Goal: Transaction & Acquisition: Purchase product/service

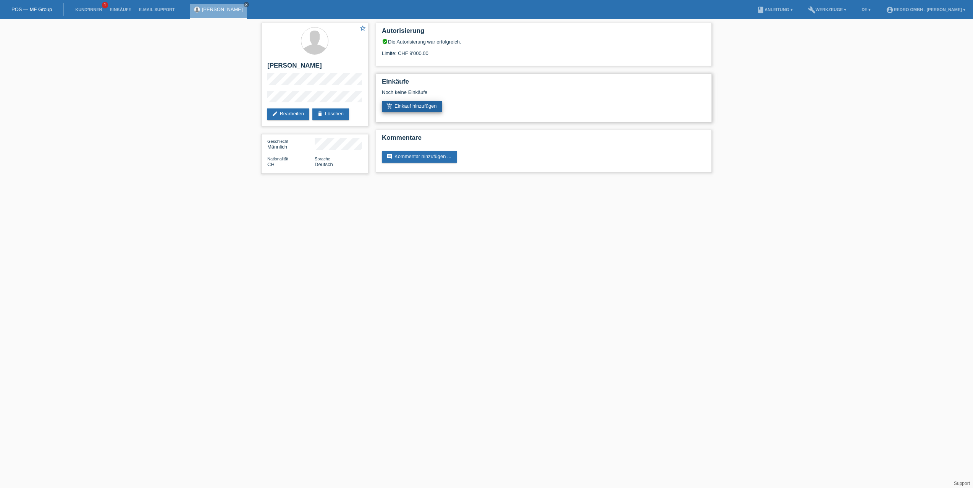
click at [430, 103] on link "add_shopping_cart Einkauf hinzufügen" at bounding box center [412, 106] width 60 height 11
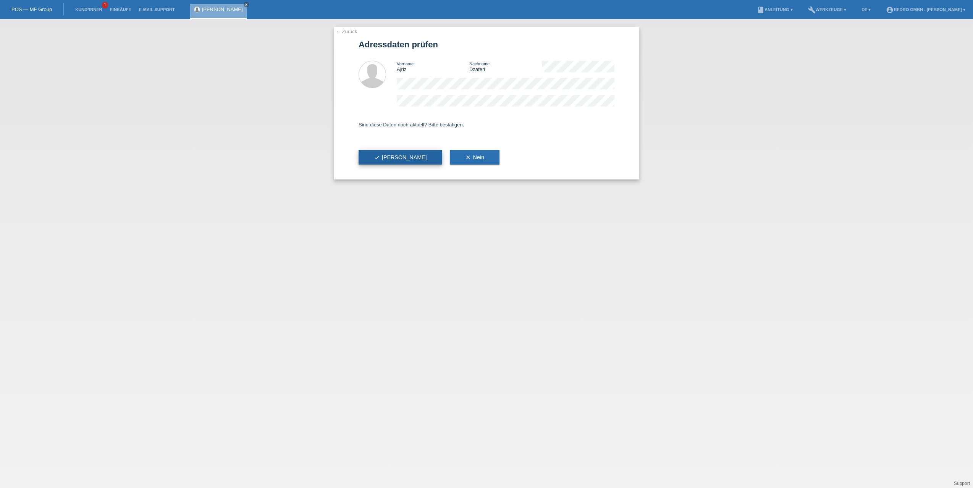
click at [375, 156] on icon "check" at bounding box center [377, 157] width 6 height 6
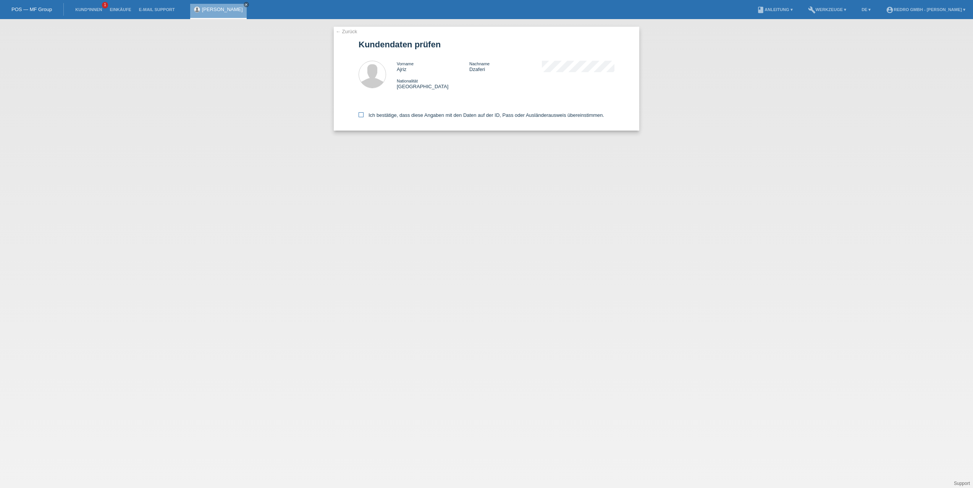
click at [398, 117] on label "Ich bestätige, dass diese Angaben mit den Daten auf der ID, Pass oder Ausländer…" at bounding box center [482, 115] width 246 height 6
click at [364, 117] on input "Ich bestätige, dass diese Angaben mit den Daten auf der ID, Pass oder Ausländer…" at bounding box center [361, 114] width 5 height 5
checkbox input "true"
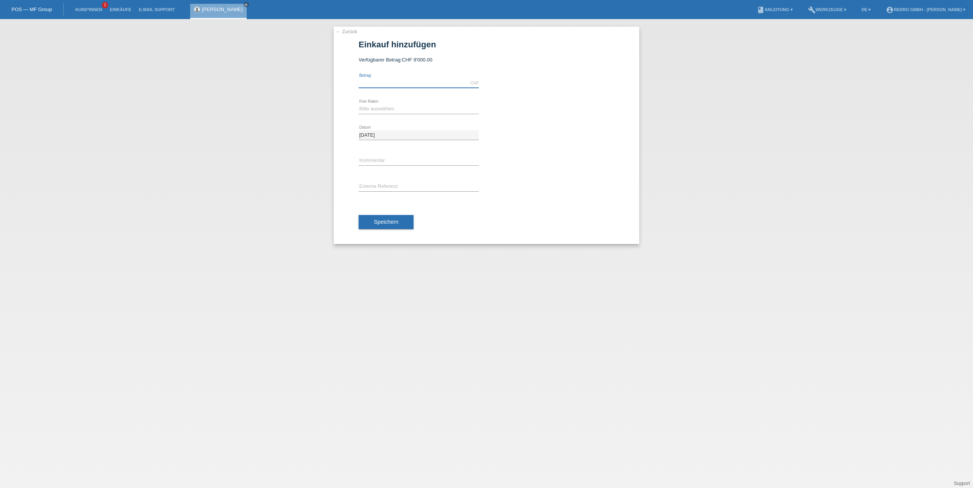
click at [392, 82] on input "text" at bounding box center [419, 83] width 120 height 10
type input "3001.00"
click at [532, 93] on div "3001.00 CHF error Betrag" at bounding box center [487, 83] width 256 height 26
click at [491, 106] on link "calculate" at bounding box center [493, 108] width 13 height 11
type input "3001.00"
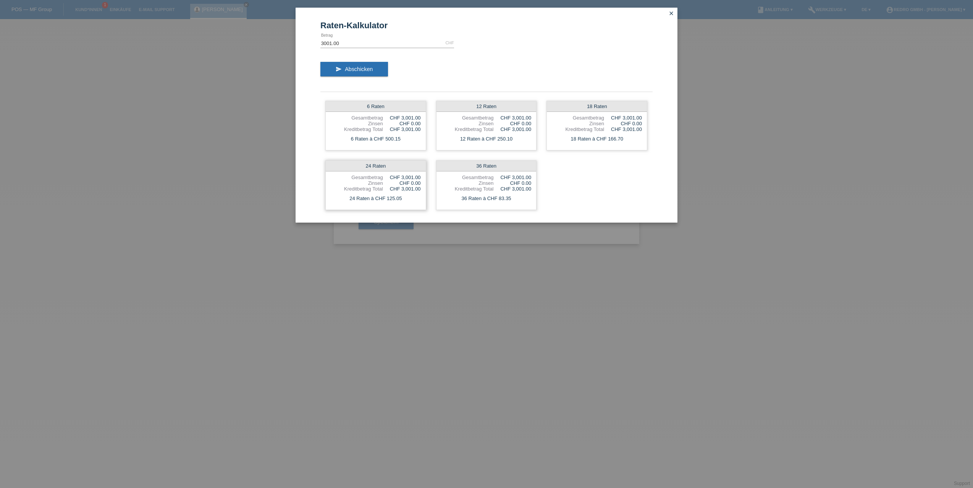
click at [372, 189] on div "Kreditbetrag Total" at bounding box center [357, 189] width 52 height 6
click at [370, 163] on div "24 Raten" at bounding box center [376, 166] width 100 height 11
click at [377, 190] on div "Kreditbetrag Total" at bounding box center [357, 189] width 52 height 6
click at [351, 65] on button "send Abschicken" at bounding box center [354, 69] width 68 height 15
click at [385, 183] on div "CHF 0.00" at bounding box center [402, 183] width 38 height 6
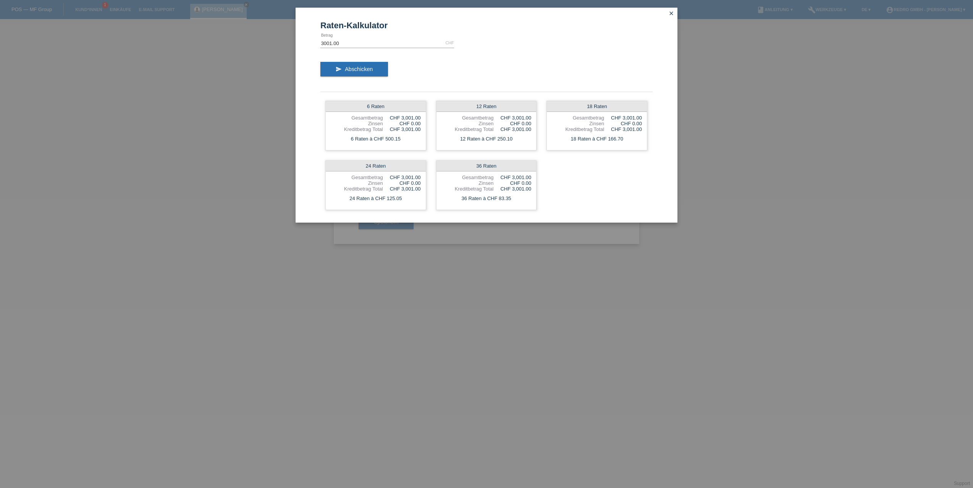
click at [372, 155] on div "6 Raten Gesamtbetrag CHF 3,001.00 Zinsen CHF 0.00 Kreditbetrag Total CHF 3,001.…" at bounding box center [486, 155] width 332 height 119
click at [377, 164] on div "24 Raten" at bounding box center [376, 166] width 100 height 11
click at [668, 12] on icon "close" at bounding box center [671, 13] width 6 height 6
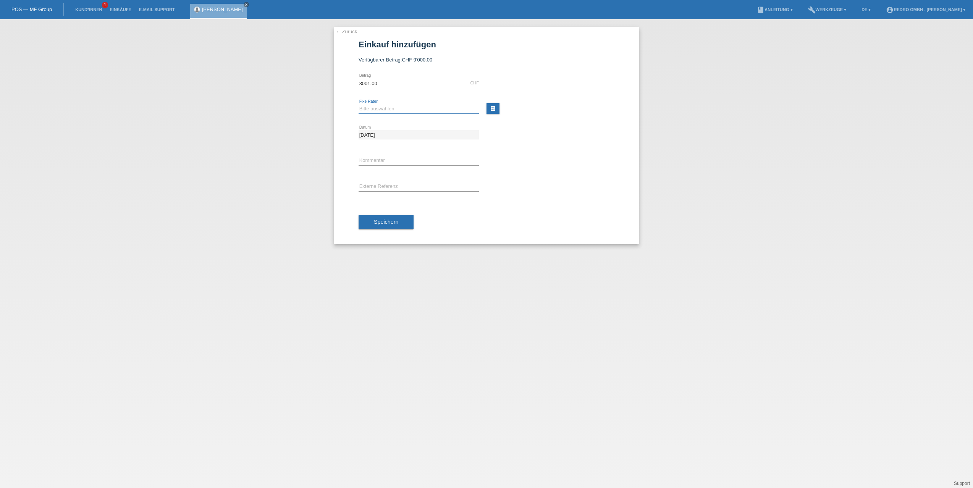
click at [380, 106] on select "Bitte auswählen 6 Raten 12 Raten 24 Raten 36 Raten" at bounding box center [419, 108] width 120 height 9
select select "582"
click at [359, 104] on select "Bitte auswählen 6 Raten 12 Raten 24 Raten 36 Raten" at bounding box center [419, 108] width 120 height 9
click at [383, 160] on input "text" at bounding box center [419, 161] width 120 height 10
type input "Test"
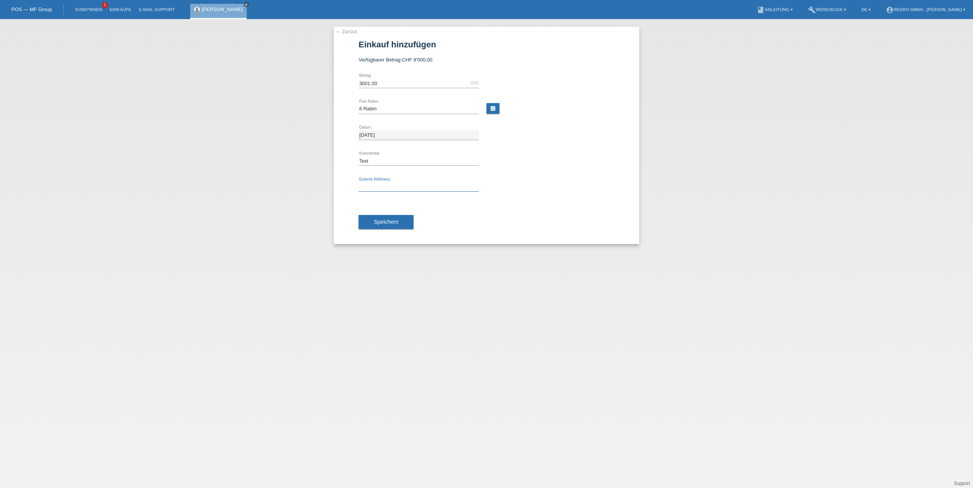
click at [376, 183] on input "text" at bounding box center [419, 187] width 120 height 10
type input "Test"
click at [375, 224] on span "Speichern" at bounding box center [386, 222] width 24 height 6
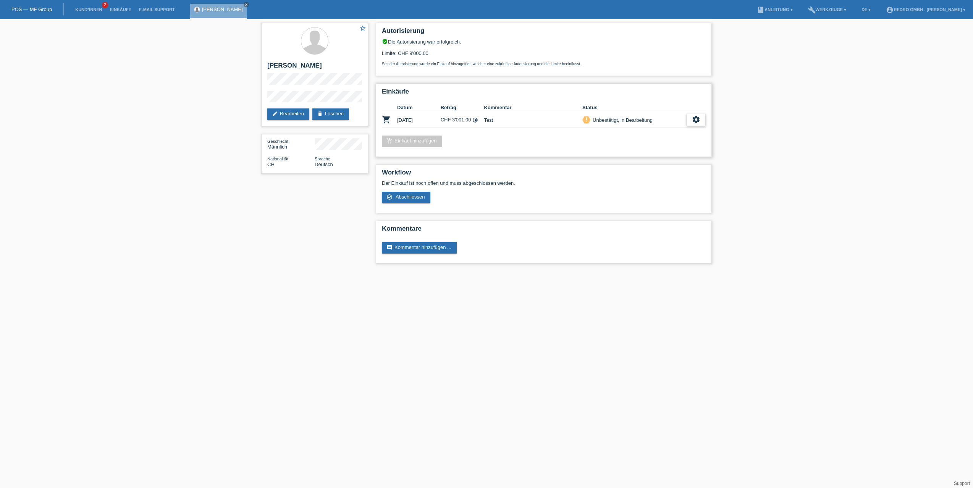
click at [694, 120] on icon "settings" at bounding box center [696, 119] width 8 height 8
click at [699, 122] on icon "settings" at bounding box center [696, 119] width 8 height 8
click at [631, 170] on span "Kunde ist vom Kauf zurückgetreten..." at bounding box center [661, 166] width 84 height 9
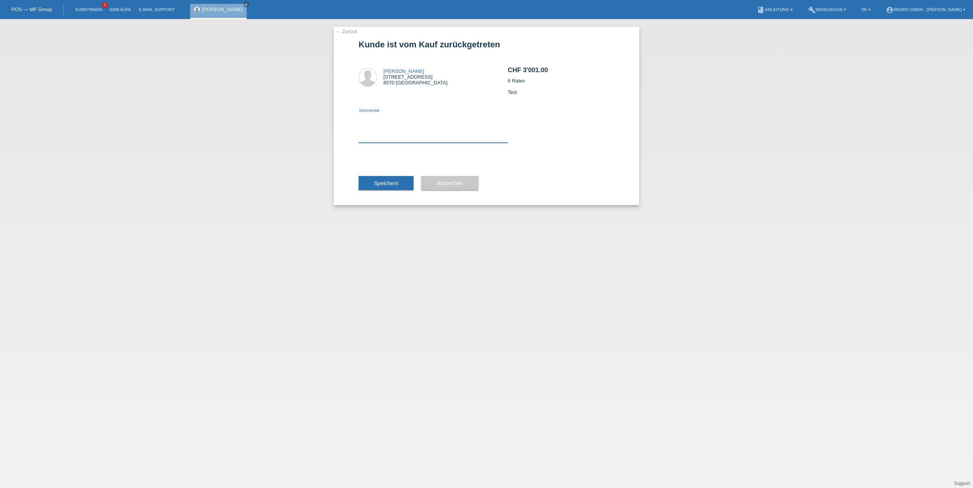
click at [405, 132] on textarea at bounding box center [433, 127] width 149 height 29
type textarea "Test"
click at [434, 97] on div "Ajriz Dzaferi Amriswilerstrasse 72 8570 Weinfelden Test Kommentar" at bounding box center [433, 107] width 149 height 108
click at [400, 186] on button "Speichern" at bounding box center [386, 183] width 55 height 15
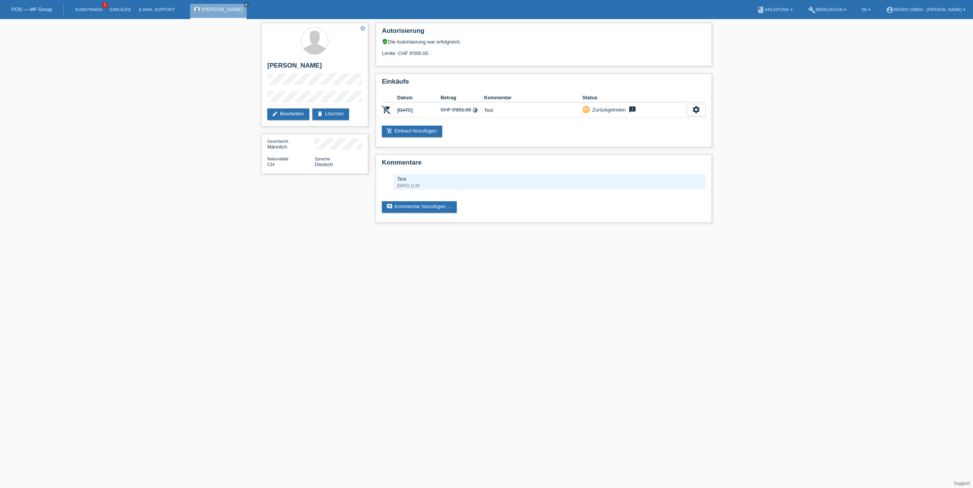
click at [163, 230] on html "POS — MF Group Kund*innen 1 Einkäufe E-Mail Support [PERSON_NAME] close menu" at bounding box center [486, 115] width 973 height 230
click at [94, 10] on link "Kund*innen" at bounding box center [88, 9] width 34 height 5
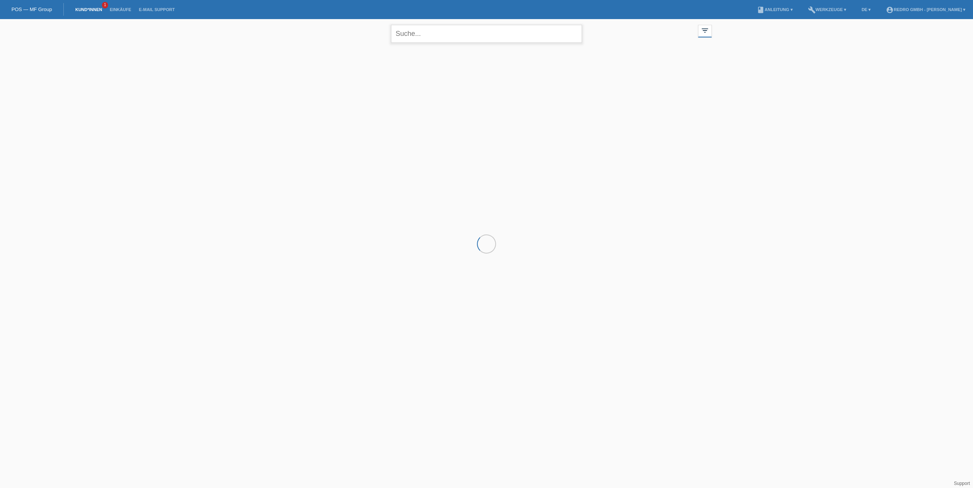
click at [431, 39] on input "text" at bounding box center [486, 34] width 191 height 18
paste input "[PERSON_NAME]"
type input "[PERSON_NAME]"
click at [375, 104] on span "Anzeigen" at bounding box center [374, 107] width 21 height 6
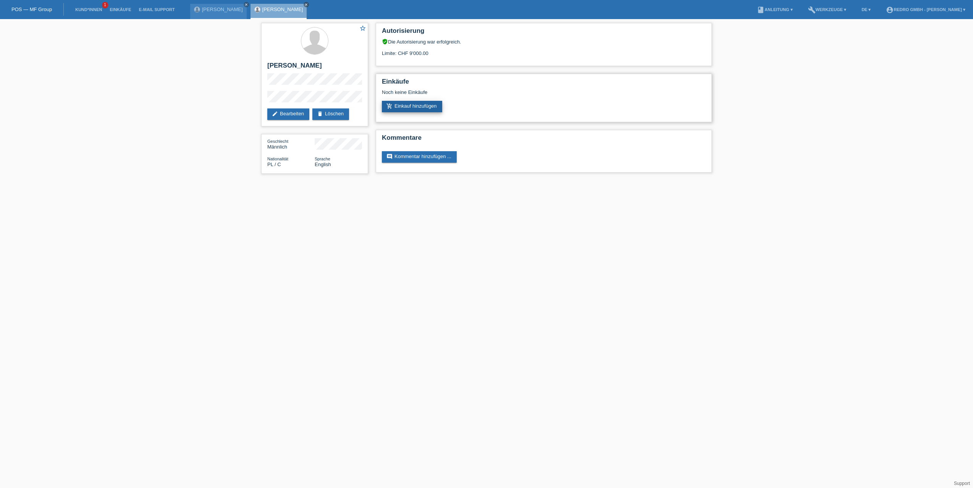
click at [411, 108] on link "add_shopping_cart Einkauf hinzufügen" at bounding box center [412, 106] width 60 height 11
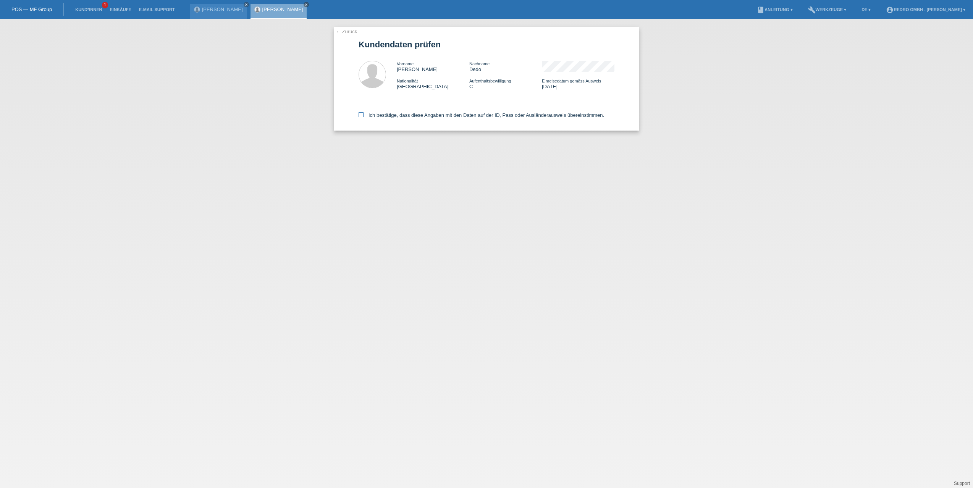
click at [400, 115] on label "Ich bestätige, dass diese Angaben mit den Daten auf der ID, Pass oder Ausländer…" at bounding box center [482, 115] width 246 height 6
click at [364, 115] on input "Ich bestätige, dass diese Angaben mit den Daten auf der ID, Pass oder Ausländer…" at bounding box center [361, 114] width 5 height 5
checkbox input "true"
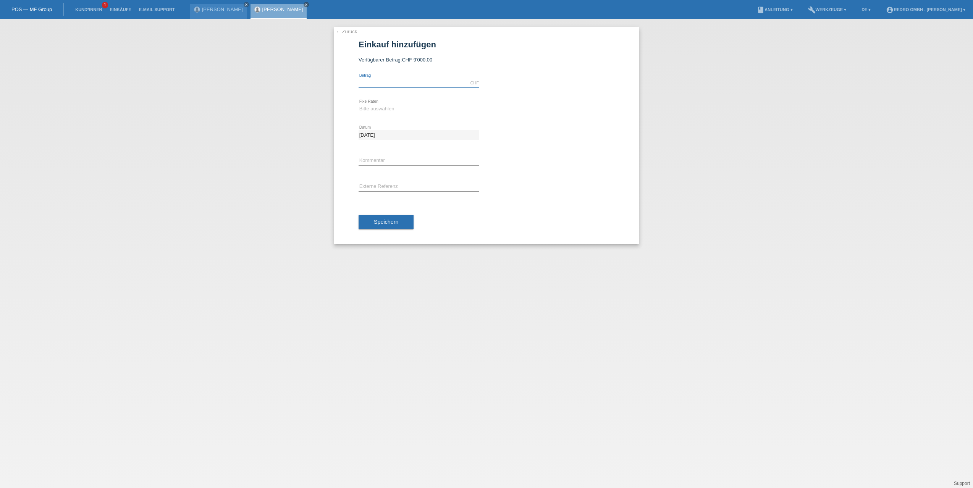
click at [389, 84] on input "text" at bounding box center [419, 83] width 120 height 10
type input "7392.00"
click at [377, 108] on select "Bitte auswählen 6 Raten 12 Raten 24 Raten 36 Raten" at bounding box center [419, 108] width 120 height 9
select select "585"
click at [359, 104] on select "Bitte auswählen 6 Raten 12 Raten 24 Raten 36 Raten" at bounding box center [419, 108] width 120 height 9
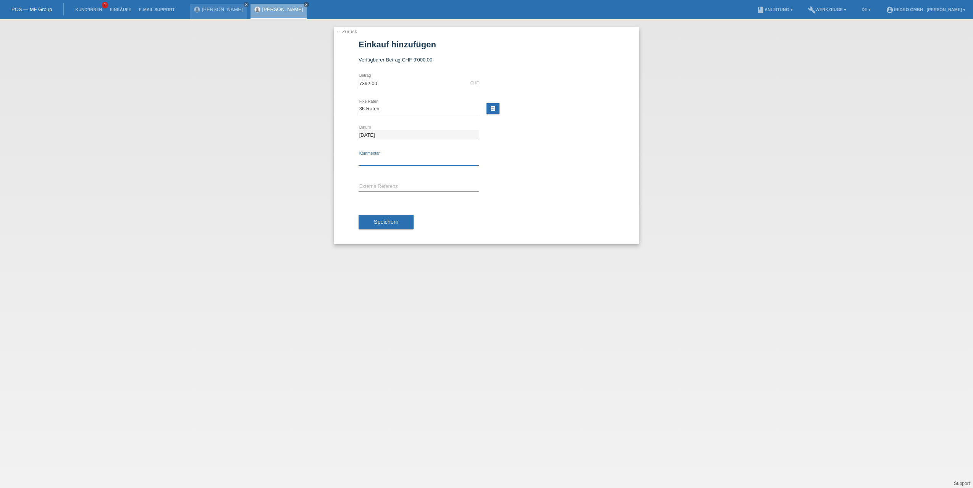
click at [376, 159] on input "text" at bounding box center [419, 161] width 120 height 10
type input "Test"
click at [408, 189] on input "text" at bounding box center [419, 187] width 120 height 10
type input "Test"
click at [382, 220] on span "Speichern" at bounding box center [386, 222] width 24 height 6
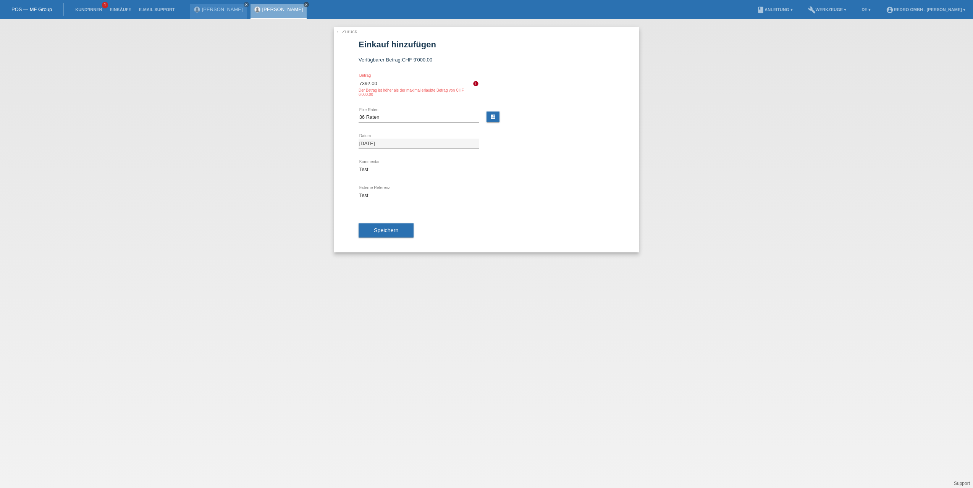
click at [304, 5] on icon "close" at bounding box center [306, 5] width 4 height 4
click at [100, 11] on link "Kund*innen" at bounding box center [88, 9] width 34 height 5
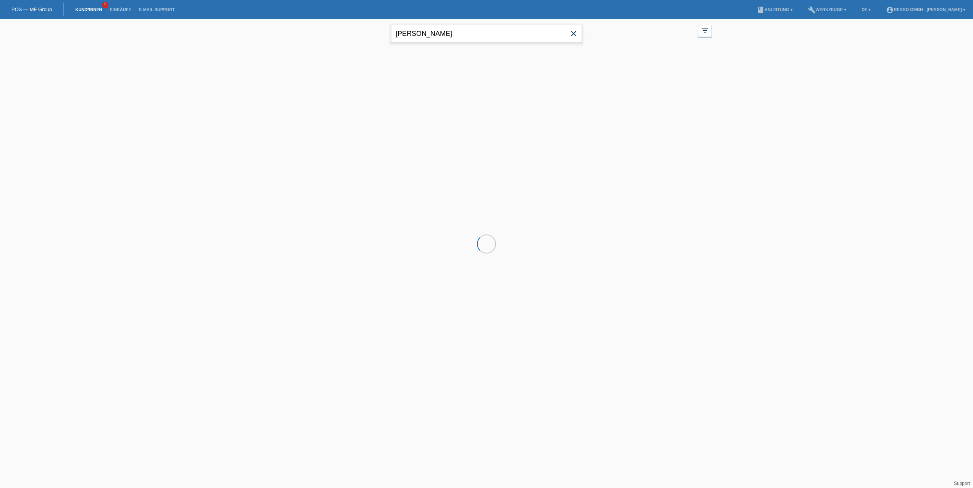
click at [425, 36] on input "[PERSON_NAME]" at bounding box center [486, 34] width 191 height 18
paste input "Koziol"
type input "Koziol"
click at [371, 106] on span "Anzeigen" at bounding box center [374, 107] width 21 height 6
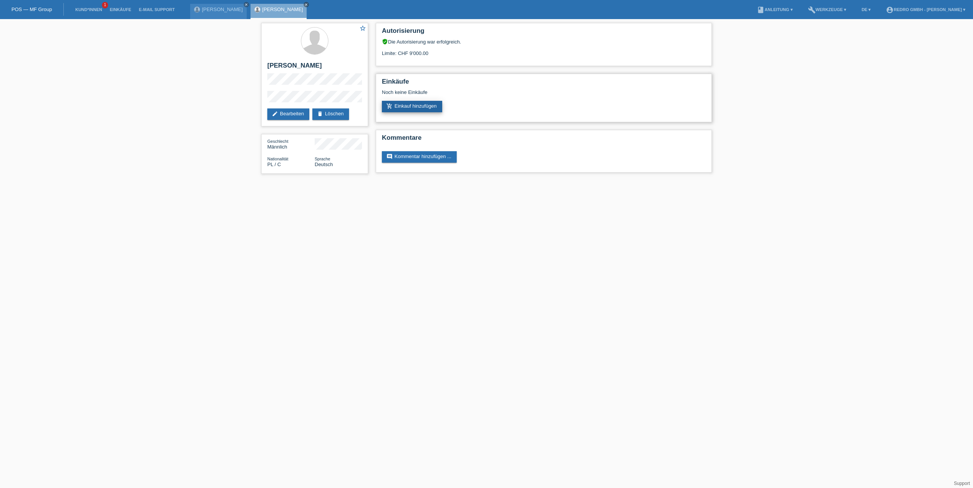
click at [421, 109] on link "add_shopping_cart Einkauf hinzufügen" at bounding box center [412, 106] width 60 height 11
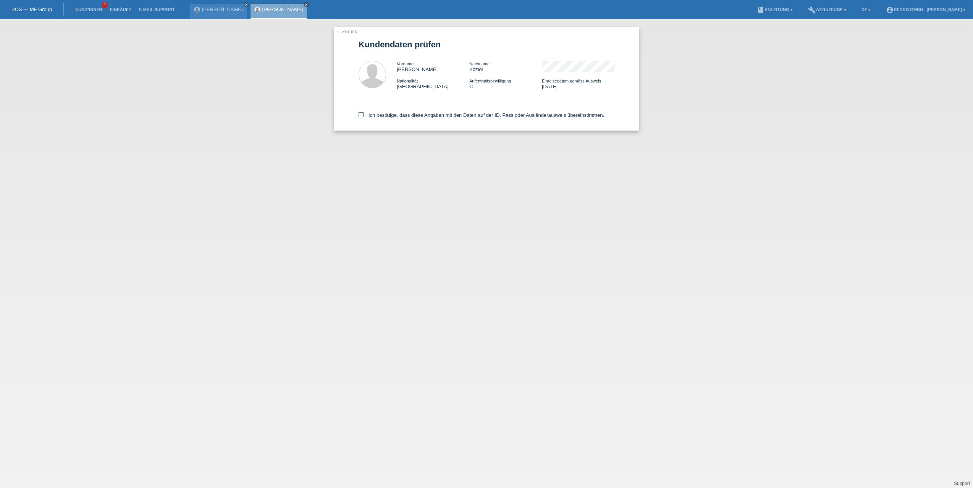
click at [396, 113] on label "Ich bestätige, dass diese Angaben mit den Daten auf der ID, Pass oder Ausländer…" at bounding box center [482, 115] width 246 height 6
click at [364, 113] on input "Ich bestätige, dass diese Angaben mit den Daten auf der ID, Pass oder Ausländer…" at bounding box center [361, 114] width 5 height 5
checkbox input "true"
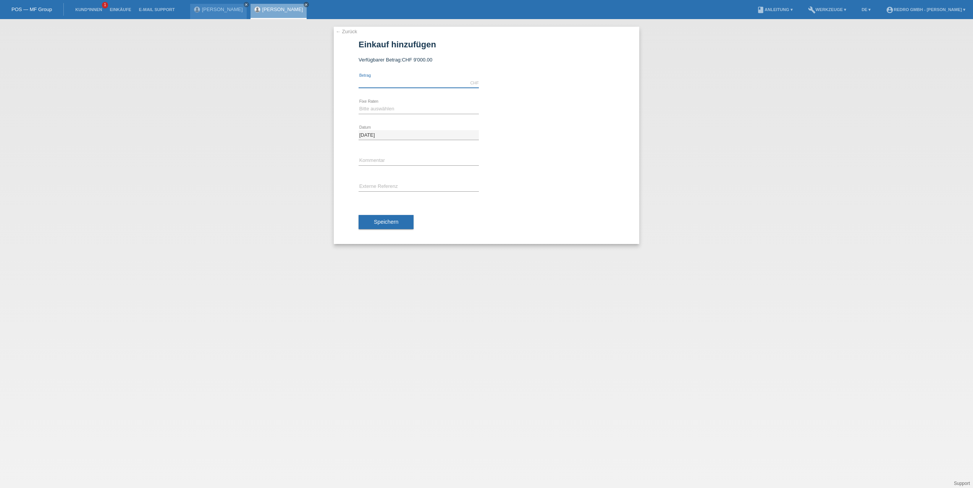
click at [390, 84] on input "text" at bounding box center [419, 83] width 120 height 10
type input "4704.00"
click at [377, 106] on select "Bitte auswählen 6 Raten 12 Raten 24 Raten 36 Raten" at bounding box center [419, 108] width 120 height 9
select select "585"
click at [359, 104] on select "Bitte auswählen 6 Raten 12 Raten 24 Raten 36 Raten" at bounding box center [419, 108] width 120 height 9
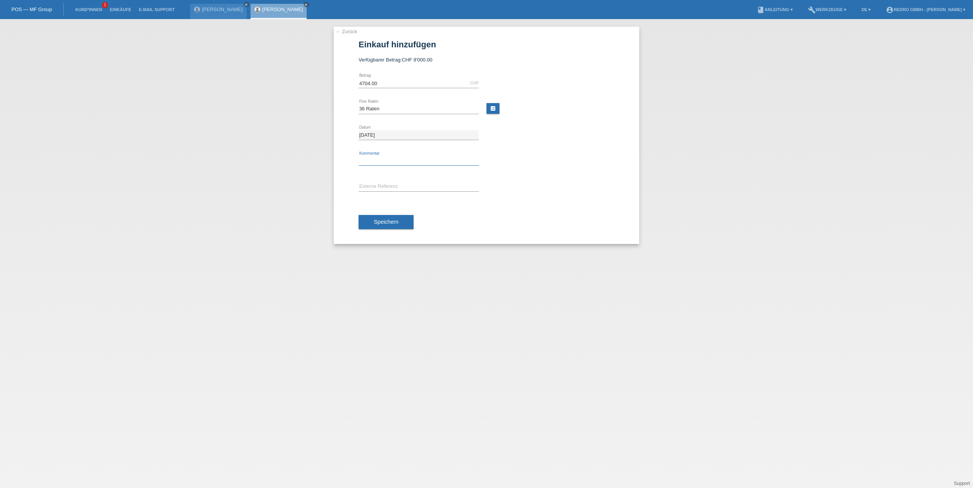
click at [372, 159] on input "text" at bounding box center [419, 161] width 120 height 10
type input "Test"
click at [374, 181] on div "error Externe Referenz" at bounding box center [419, 187] width 120 height 26
click at [375, 182] on input "text" at bounding box center [419, 187] width 120 height 10
type input "Test"
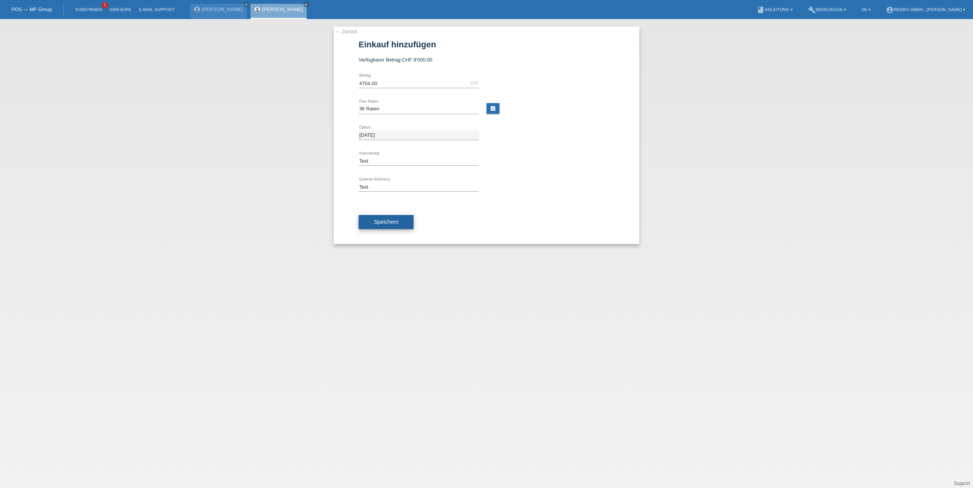
click at [380, 217] on button "Speichern" at bounding box center [386, 222] width 55 height 15
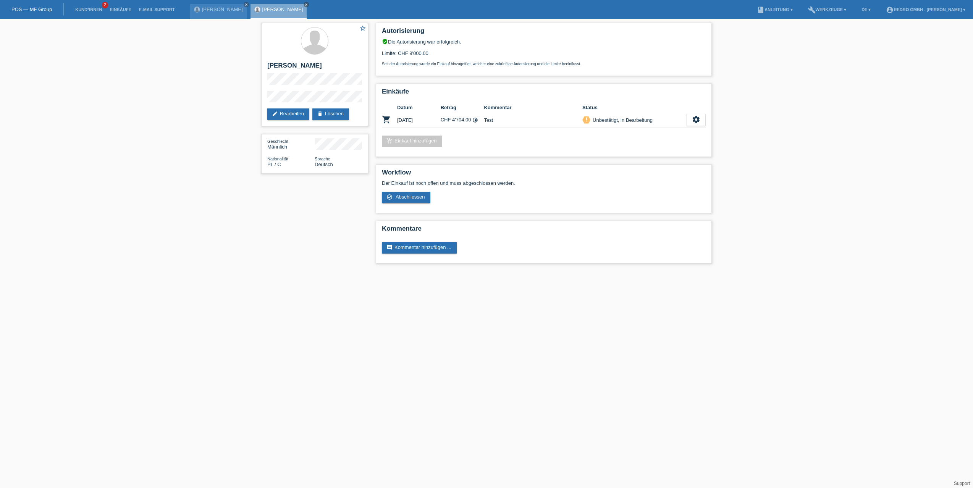
click at [747, 119] on div "star_border [PERSON_NAME] edit Bearbeiten delete Löschen Geschlecht Männlich Na…" at bounding box center [486, 145] width 973 height 252
click at [698, 121] on icon "settings" at bounding box center [696, 119] width 8 height 8
click at [831, 112] on div "star_border [PERSON_NAME] edit Bearbeiten delete Löschen Geschlecht Männlich Na…" at bounding box center [486, 145] width 973 height 252
